Goal: Task Accomplishment & Management: Manage account settings

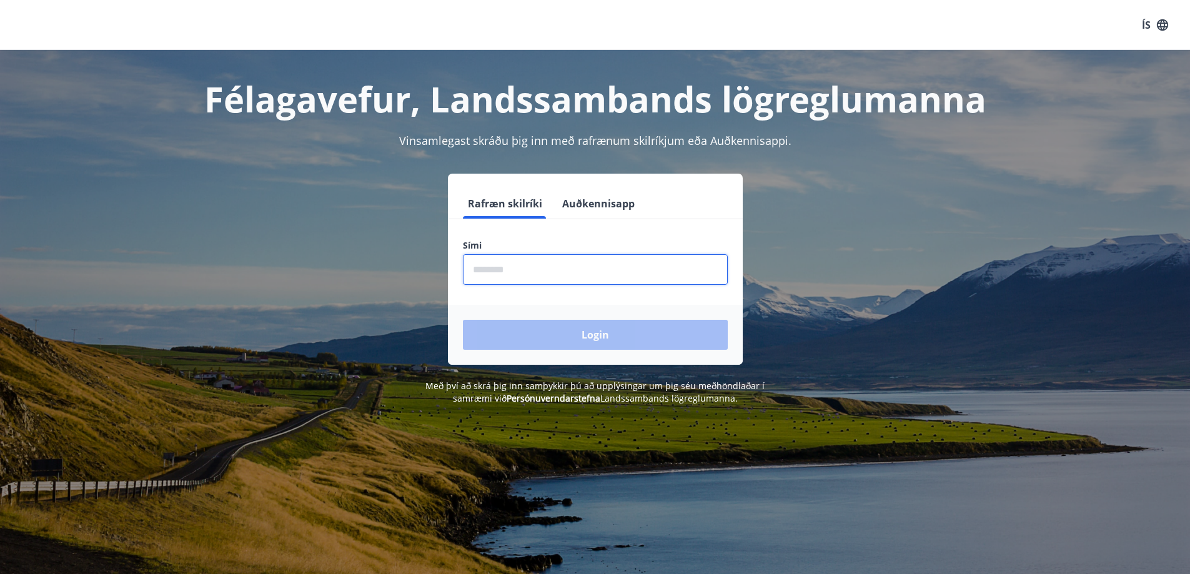
click at [514, 273] on input "phone" at bounding box center [595, 269] width 265 height 31
type input "********"
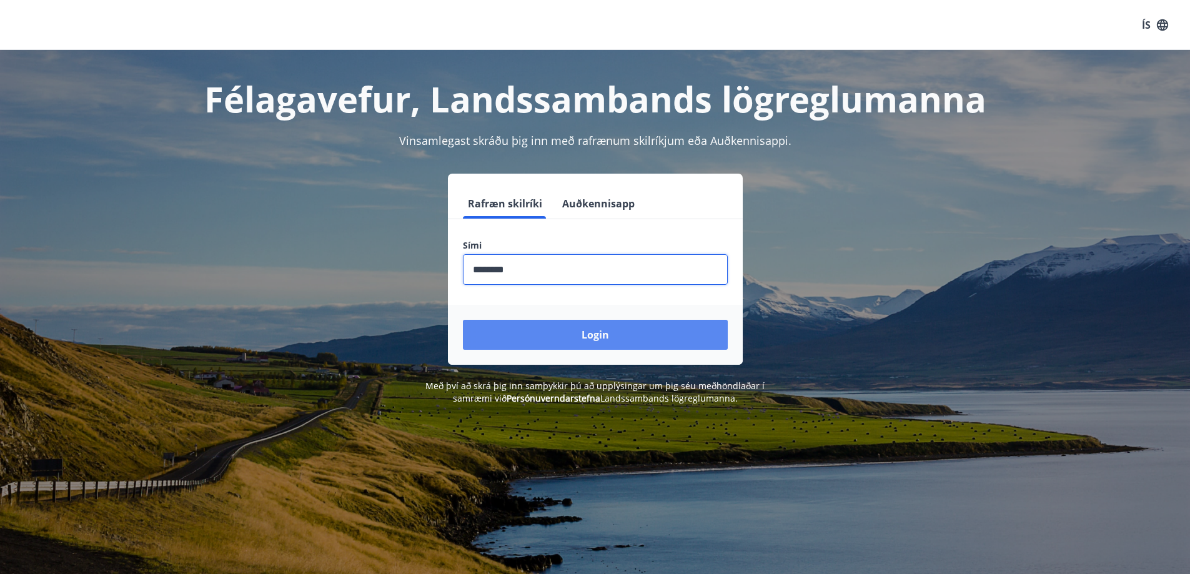
click at [547, 346] on button "Login" at bounding box center [595, 335] width 265 height 30
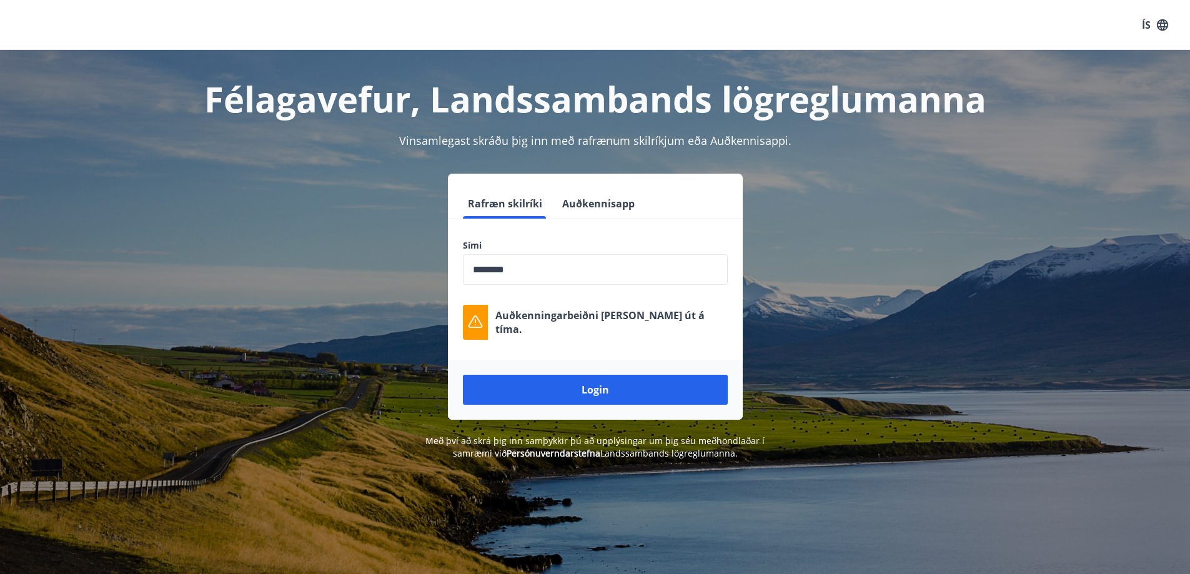
click at [275, 233] on div "Rafræn skilríki Auðkennisapp Sími ​ Auðkenningarbeiðni [PERSON_NAME] út á tíma.…" at bounding box center [596, 297] width 870 height 246
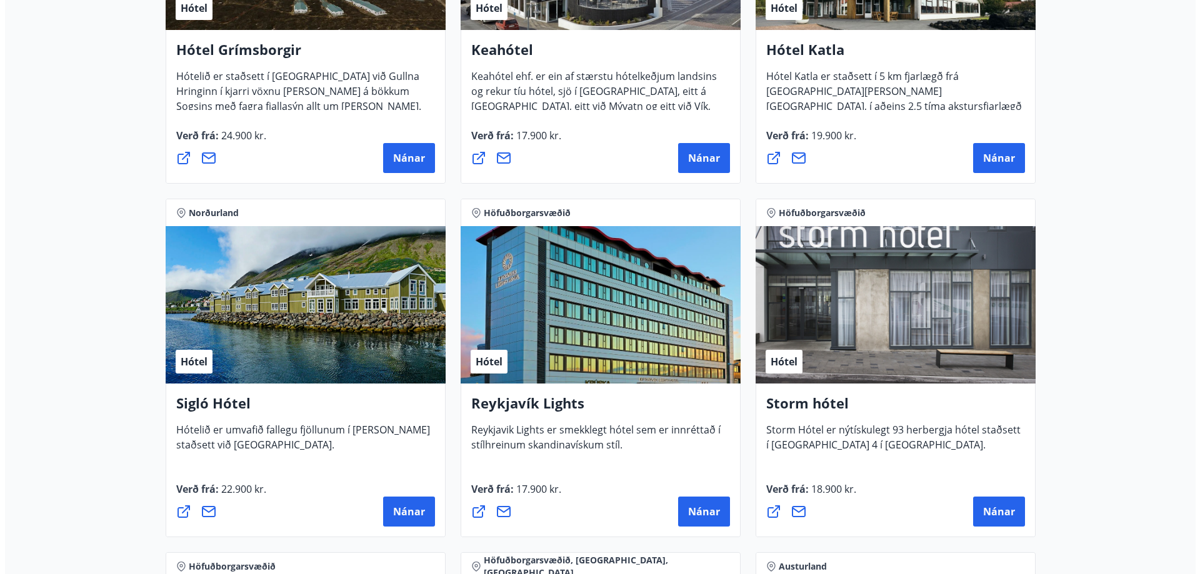
scroll to position [875, 0]
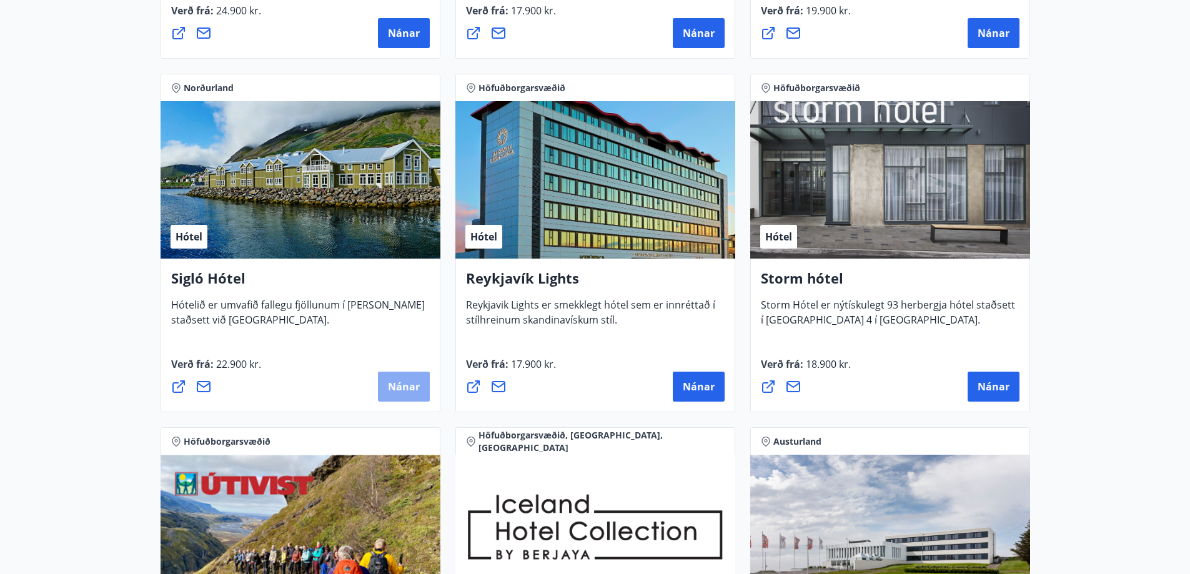
click at [378, 383] on button "Nánar" at bounding box center [404, 387] width 52 height 30
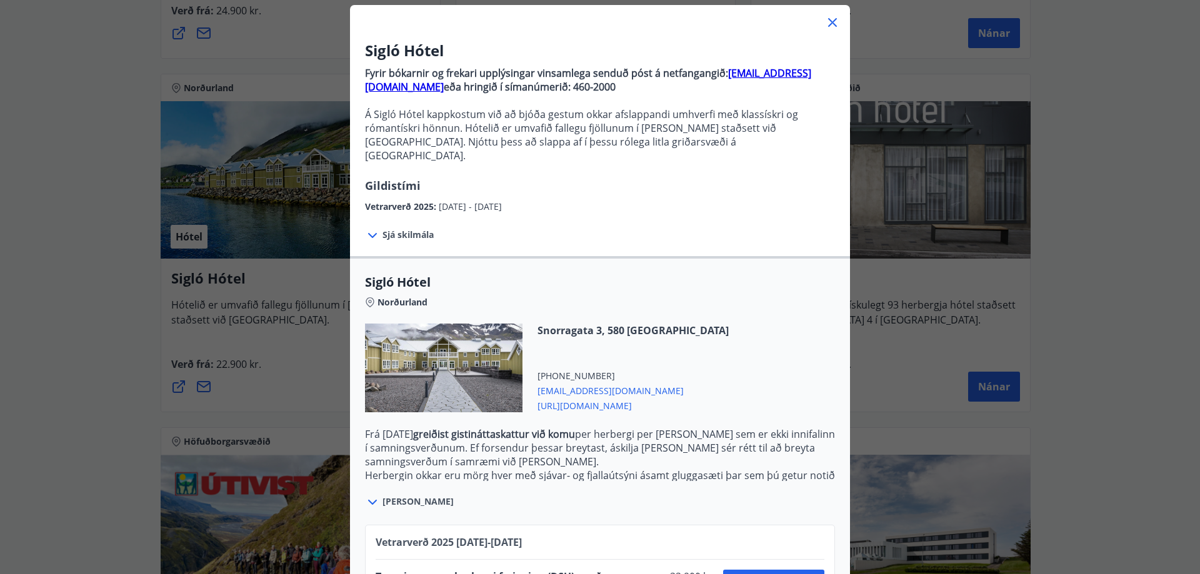
scroll to position [167, 0]
